Goal: Use online tool/utility: Utilize a website feature to perform a specific function

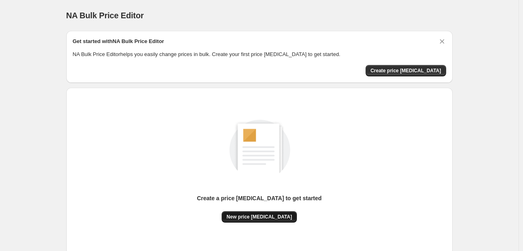
click at [264, 218] on span "New price [MEDICAL_DATA]" at bounding box center [258, 217] width 65 height 7
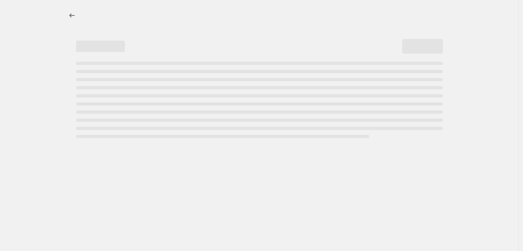
select select "percentage"
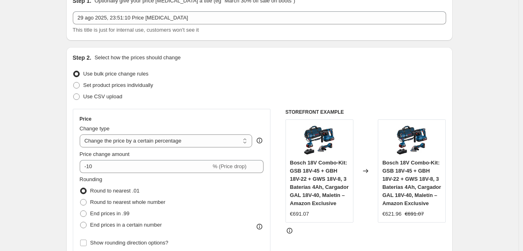
scroll to position [81, 0]
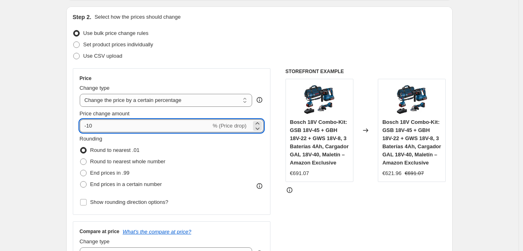
click at [179, 131] on input "-10" at bounding box center [145, 126] width 131 height 13
type input "-1"
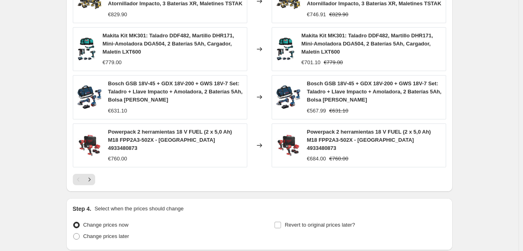
scroll to position [607, 0]
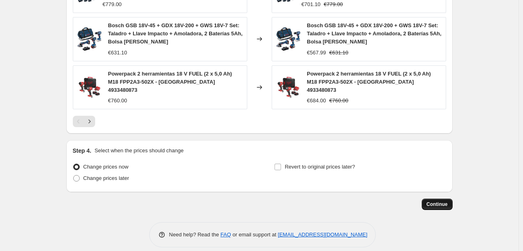
type input "-30"
click at [435, 201] on span "Continue" at bounding box center [437, 204] width 21 height 7
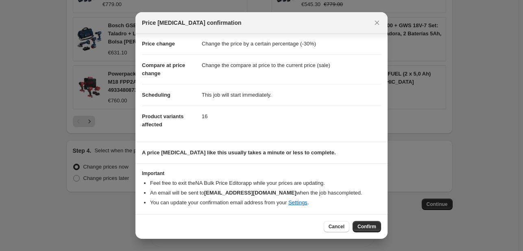
scroll to position [15, 0]
click at [361, 228] on span "Confirm" at bounding box center [366, 227] width 19 height 7
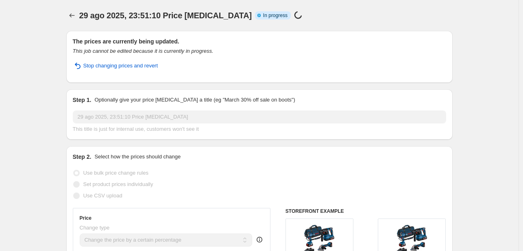
select select "percentage"
